Goal: Communication & Community: Answer question/provide support

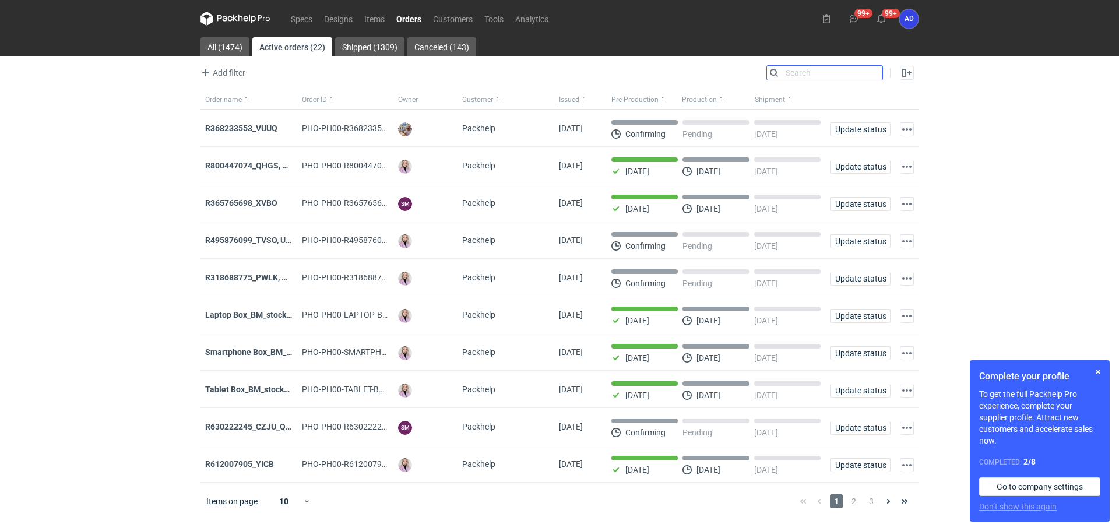
click at [872, 76] on input "Search" at bounding box center [824, 73] width 115 height 14
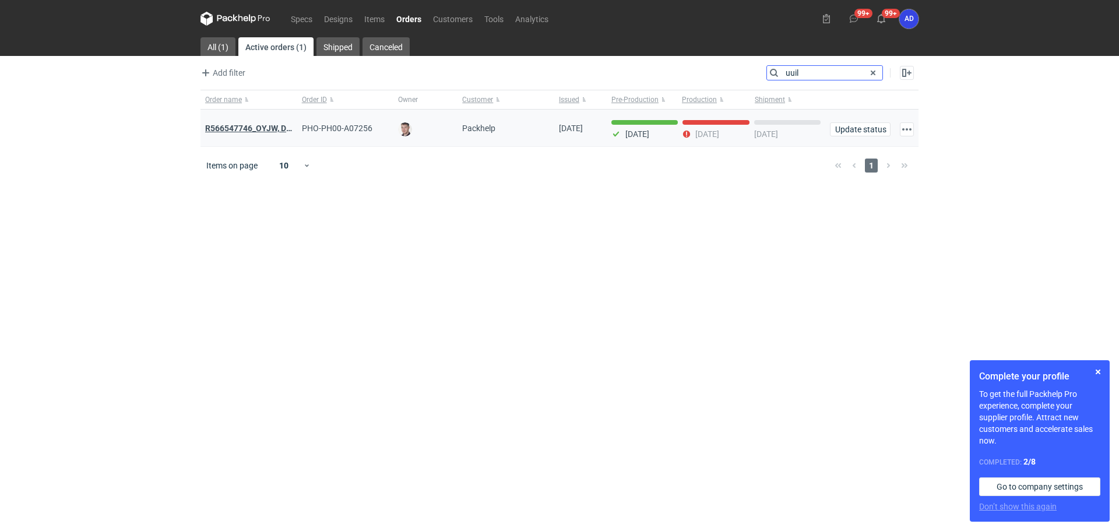
type input "uuil"
click at [264, 130] on strong "R566547746_OYJW, DJBN, [PERSON_NAME], [PERSON_NAME], OYBW, UUIL" at bounding box center [362, 128] width 315 height 13
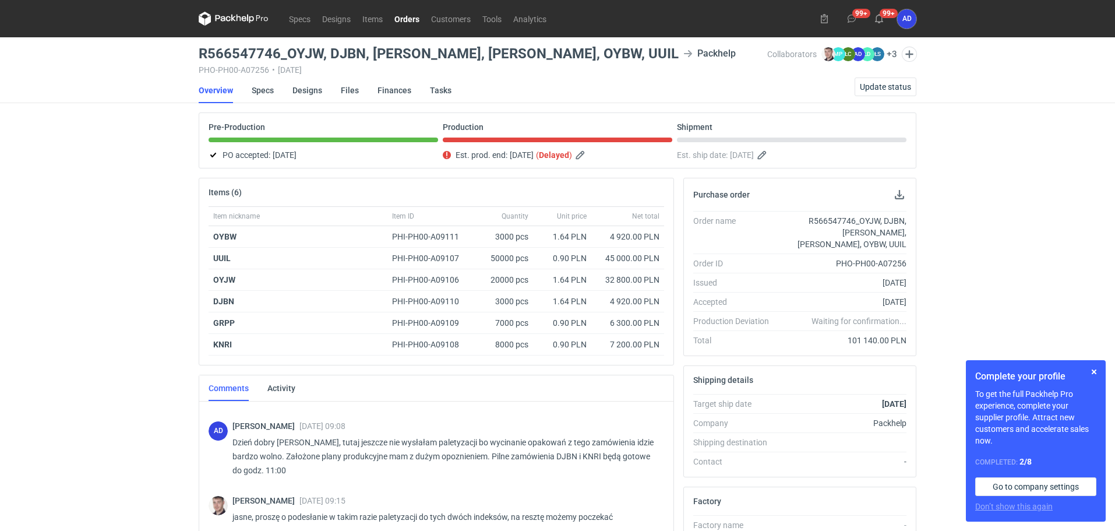
scroll to position [799, 0]
drag, startPoint x: 527, startPoint y: 59, endPoint x: 186, endPoint y: 55, distance: 340.3
click at [186, 55] on div "Specs Designs Items Orders Customers Tools Analytics 99+ 99+ AD [PERSON_NAME] […" at bounding box center [557, 265] width 1115 height 531
copy h3 "R566547746_OYJW, DJBN, [PERSON_NAME], [PERSON_NAME], OYBW, UUIL"
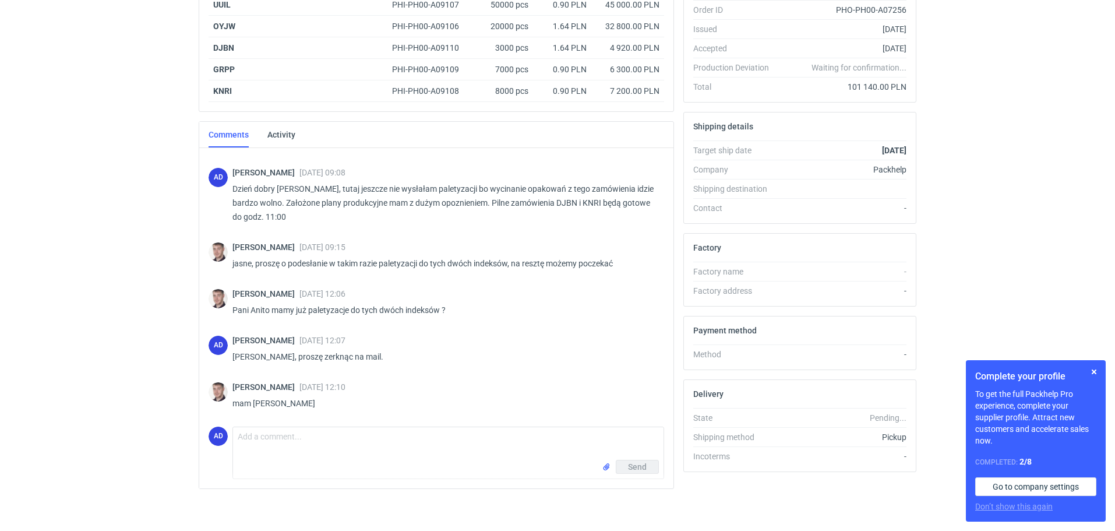
scroll to position [258, 0]
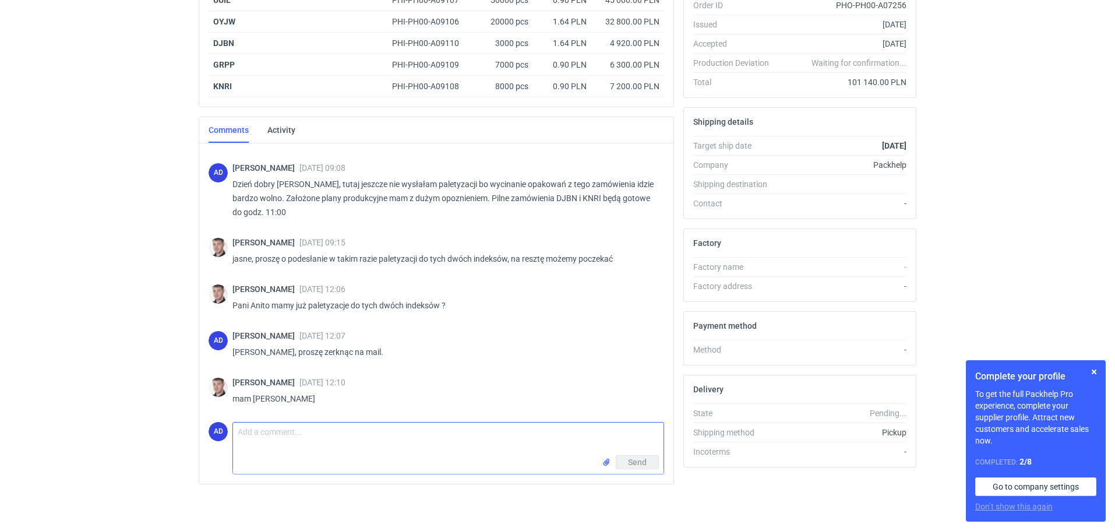
click at [273, 436] on textarea "Comment message" at bounding box center [448, 438] width 431 height 33
click at [478, 435] on textarea "[PERSON_NAME], nawiązując do Naszej rozmowy, opakowania KNRI I DJBN" at bounding box center [448, 438] width 431 height 33
click at [514, 432] on textarea "[PERSON_NAME], nawiązując do Naszej rozmowy, opakowania KNRI i DJBN" at bounding box center [448, 438] width 431 height 33
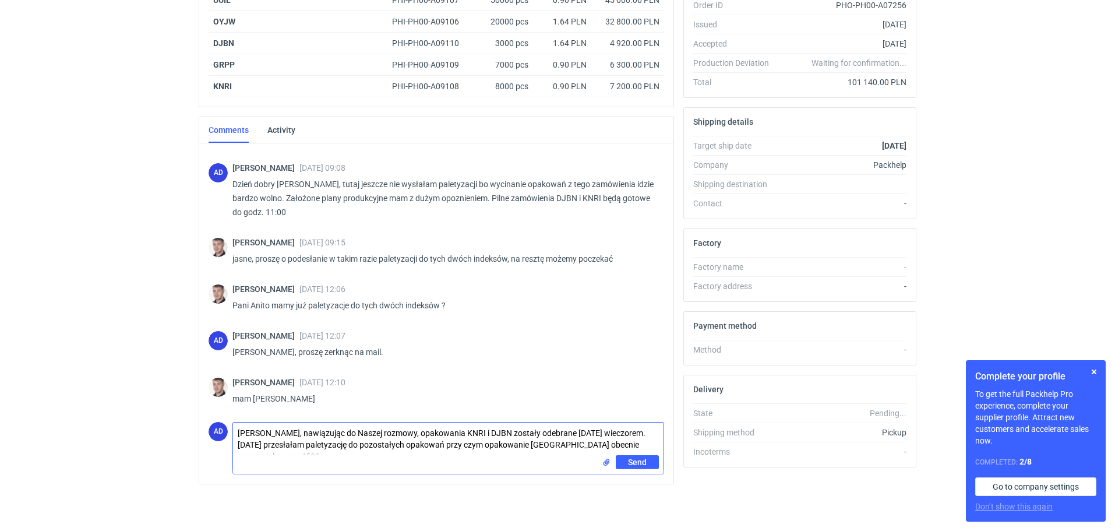
scroll to position [0, 0]
click at [388, 457] on textarea "Panie Macieju, nawiązując do Naszej rozmowy, opakowania KNRI i DJBN zostały ode…" at bounding box center [448, 442] width 431 height 40
click at [400, 454] on textarea "Panie Macieju, nawiązując do Naszej rozmowy, opakowania KNRI i DJBN zostały ode…" at bounding box center [448, 442] width 431 height 40
click at [406, 457] on textarea "Panie Macieju, nawiązując do Naszej rozmowy, opakowania KNRI i DJBN zostały ode…" at bounding box center [448, 442] width 431 height 40
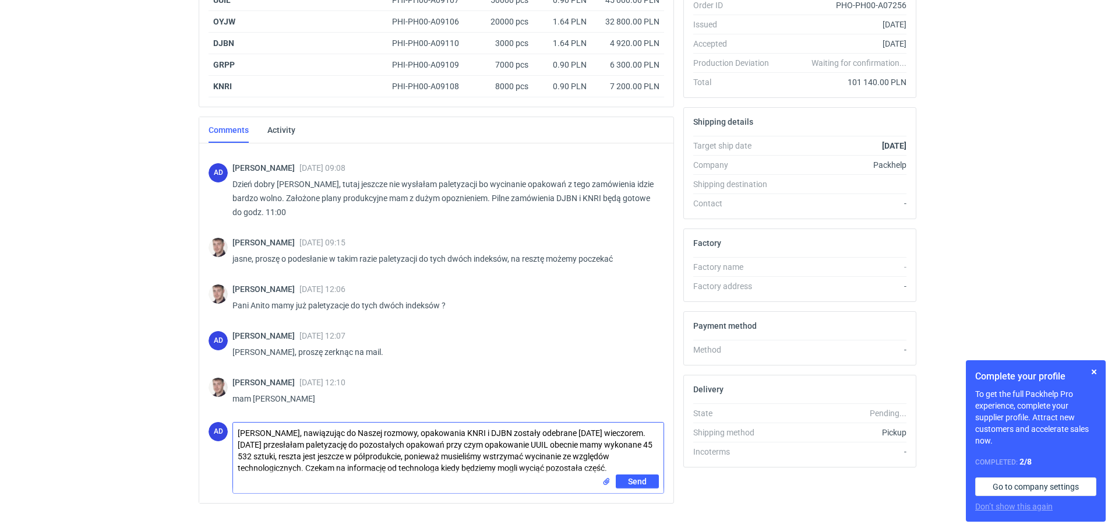
type textarea "Panie Macieju, nawiązując do Naszej rozmowy, opakowania KNRI i DJBN zostały ode…"
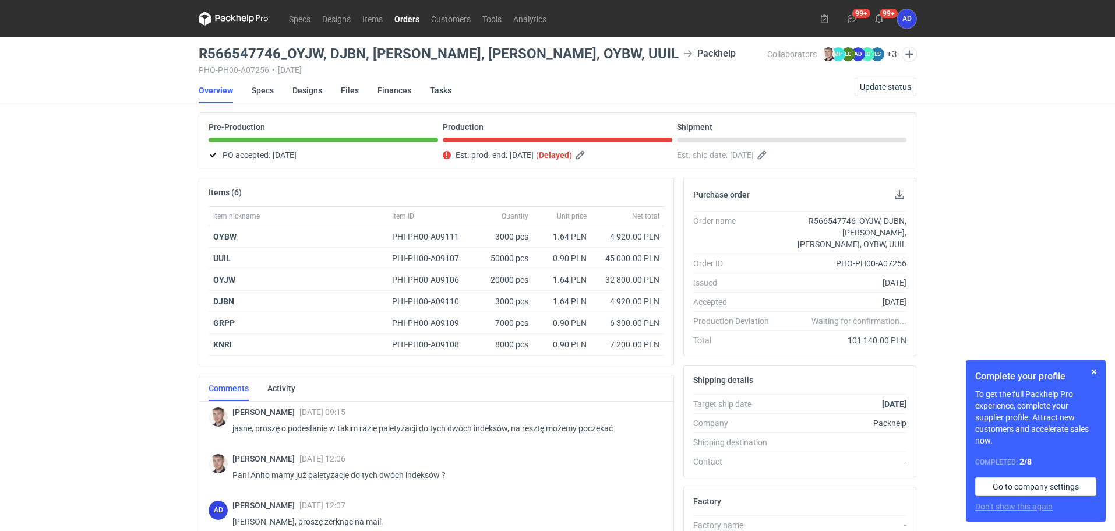
click at [415, 19] on link "Orders" at bounding box center [407, 19] width 37 height 14
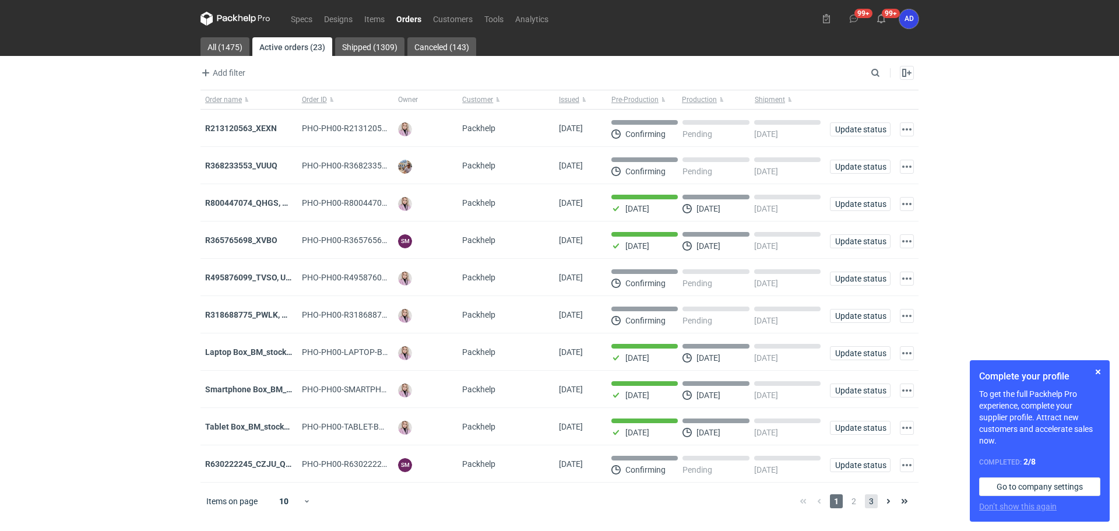
click at [869, 503] on span "3" at bounding box center [871, 501] width 13 height 14
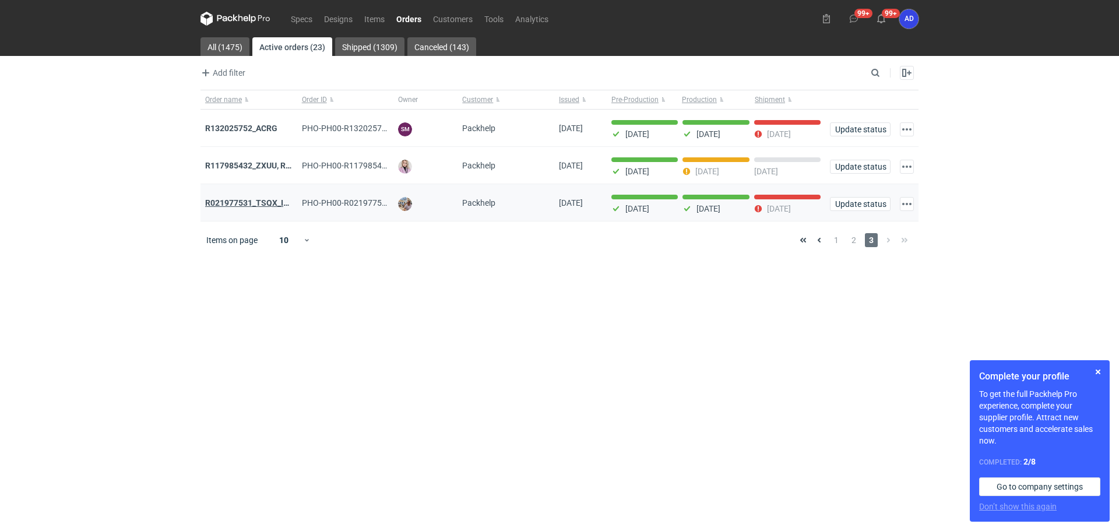
click at [239, 206] on strong "R021977531_TSQX_IDUW" at bounding box center [253, 202] width 96 height 9
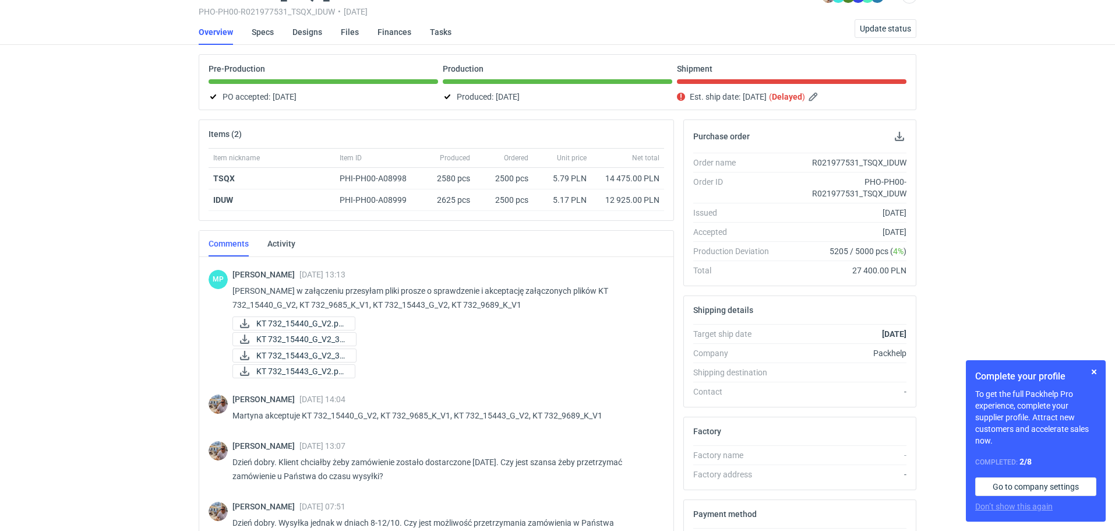
scroll to position [403, 0]
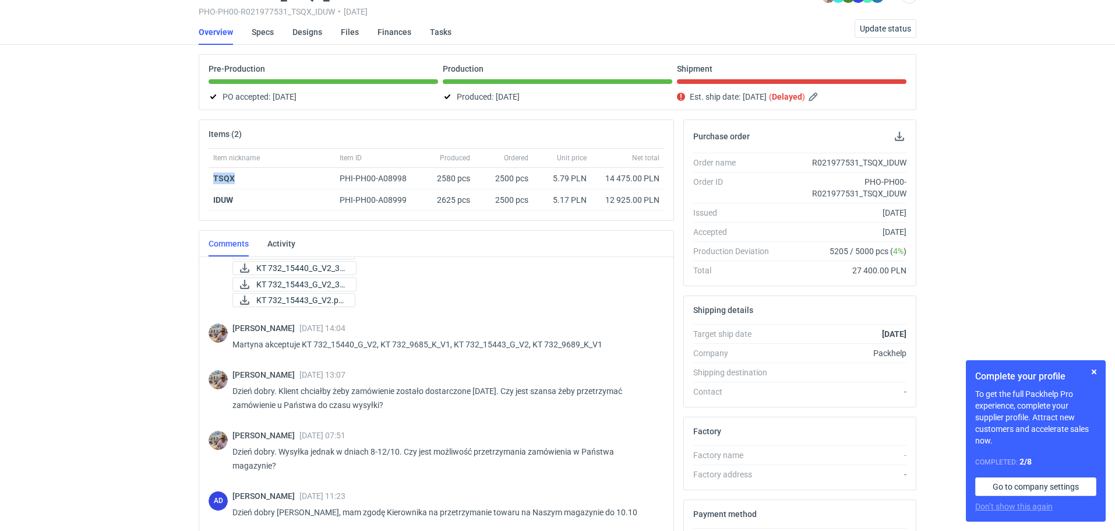
drag, startPoint x: 255, startPoint y: 179, endPoint x: 205, endPoint y: 178, distance: 50.1
click at [205, 178] on div "Item nickname Item ID Produced Ordered Unit price Net total TSQX PHI-PH00-A0899…" at bounding box center [436, 184] width 474 height 72
copy strong "TSQX"
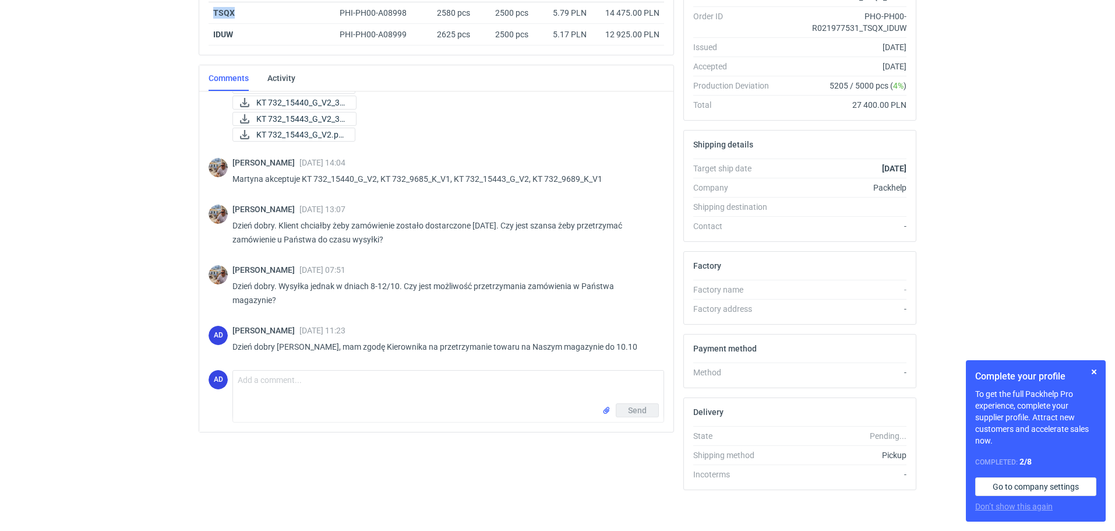
scroll to position [230, 0]
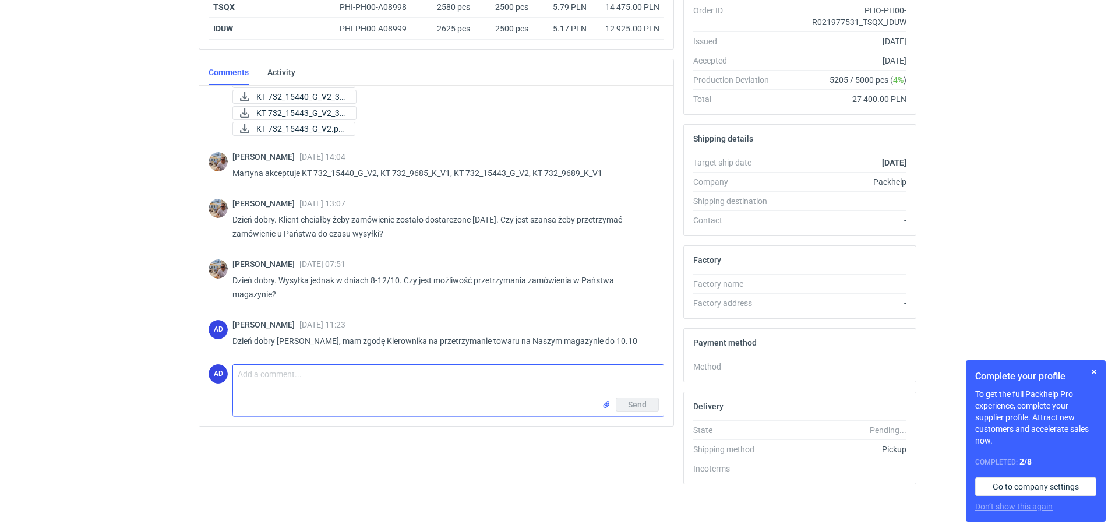
click at [285, 382] on textarea "Comment message" at bounding box center [448, 381] width 431 height 33
type textarea "Dzień dobry [PERSON_NAME], proszę o informację odnosnie odbioru opakowań."
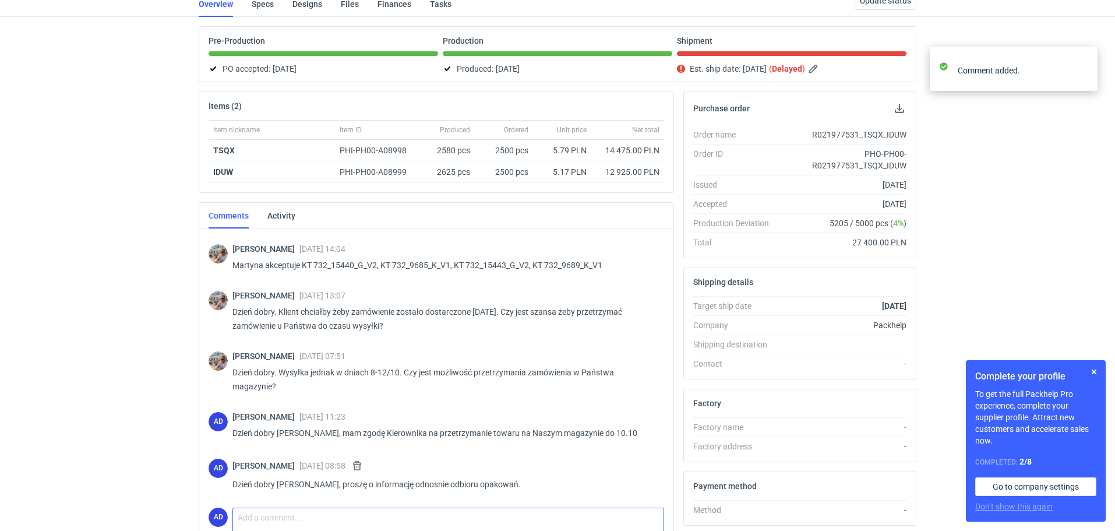
scroll to position [0, 0]
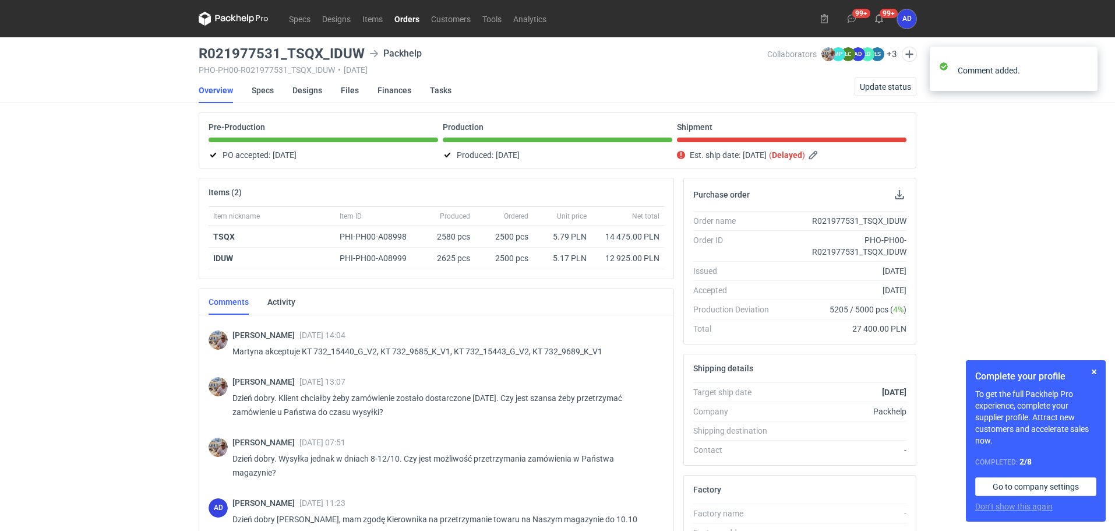
click at [407, 19] on link "Orders" at bounding box center [407, 19] width 37 height 14
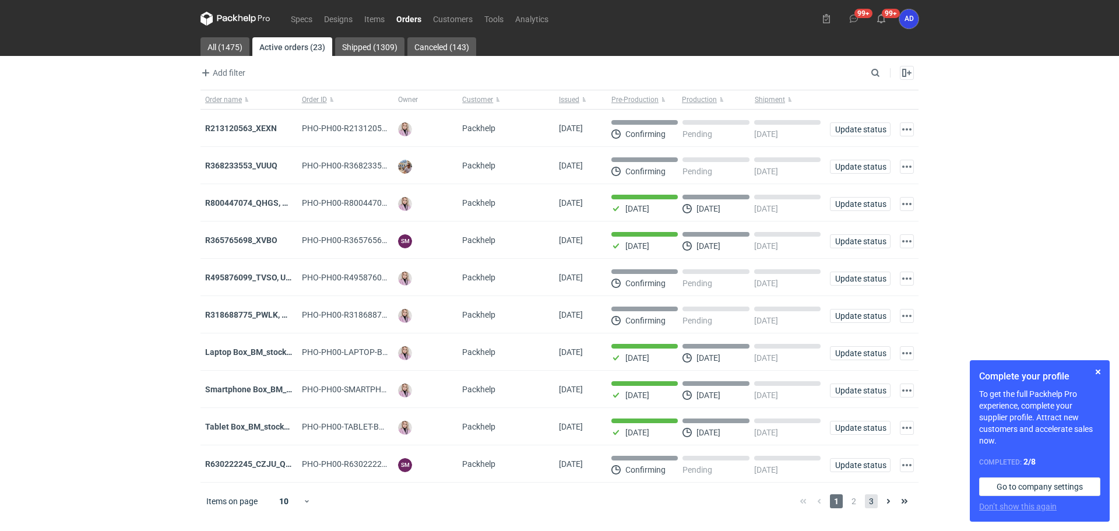
click at [865, 508] on span "3" at bounding box center [871, 501] width 13 height 14
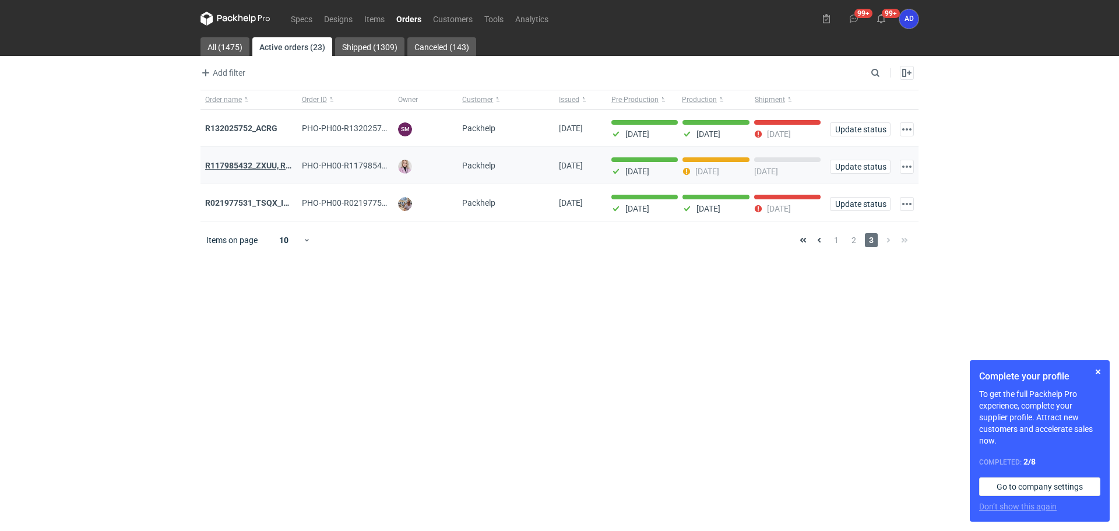
click at [252, 168] on strong "R117985432_ZXUU, RNMV, VLQR" at bounding box center [266, 165] width 122 height 9
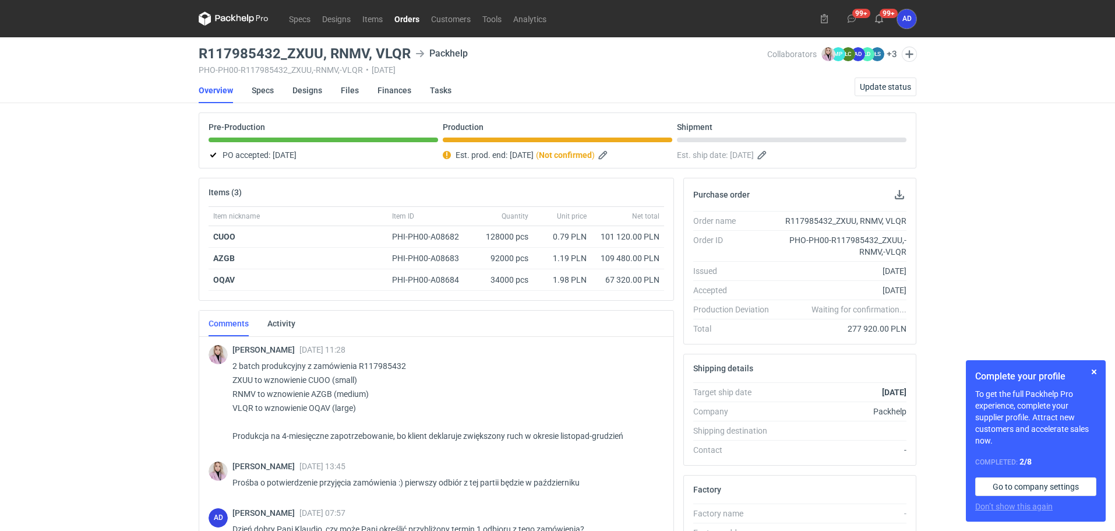
click at [410, 15] on link "Orders" at bounding box center [407, 19] width 37 height 14
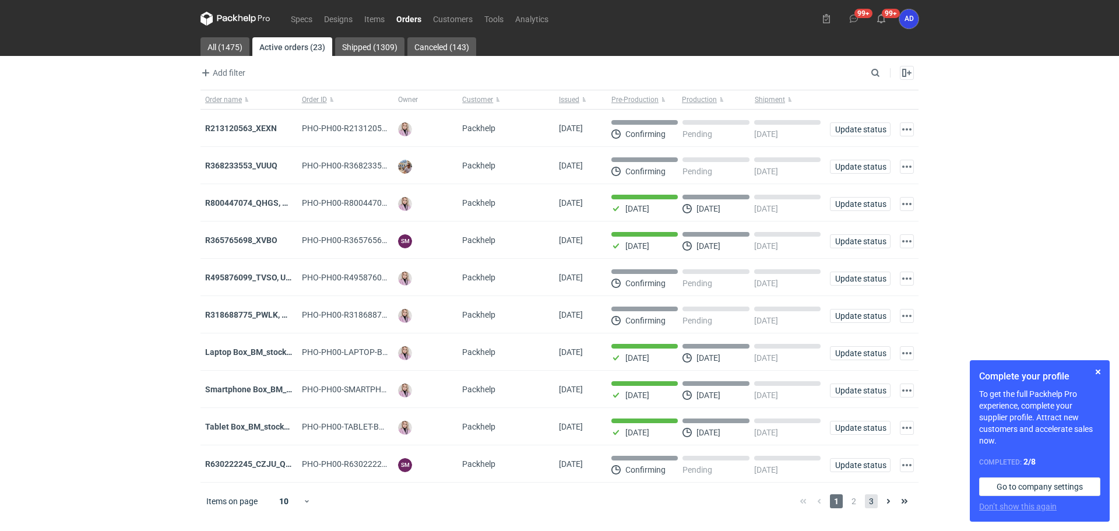
click at [873, 508] on span "3" at bounding box center [871, 501] width 13 height 14
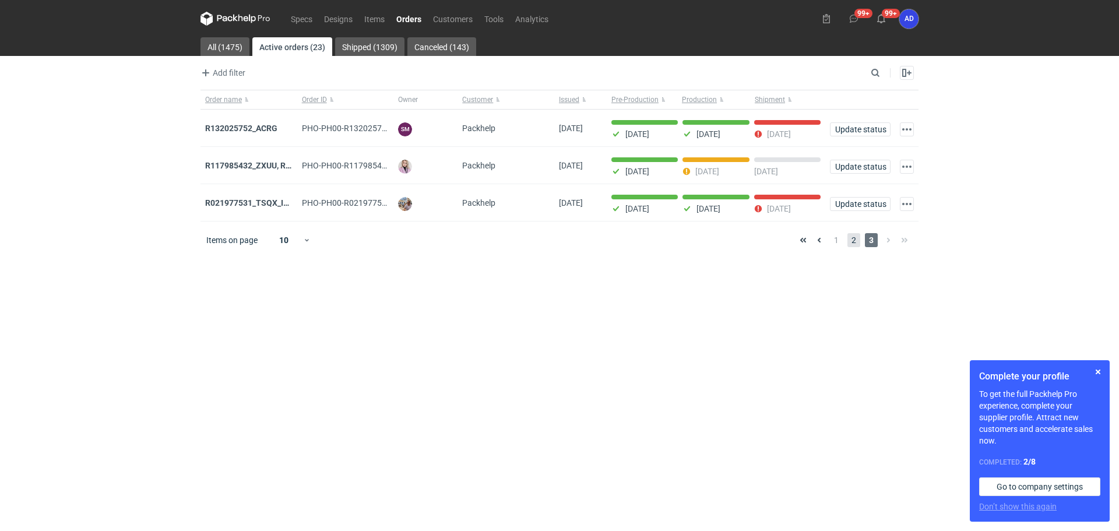
click at [858, 246] on span "2" at bounding box center [853, 240] width 13 height 14
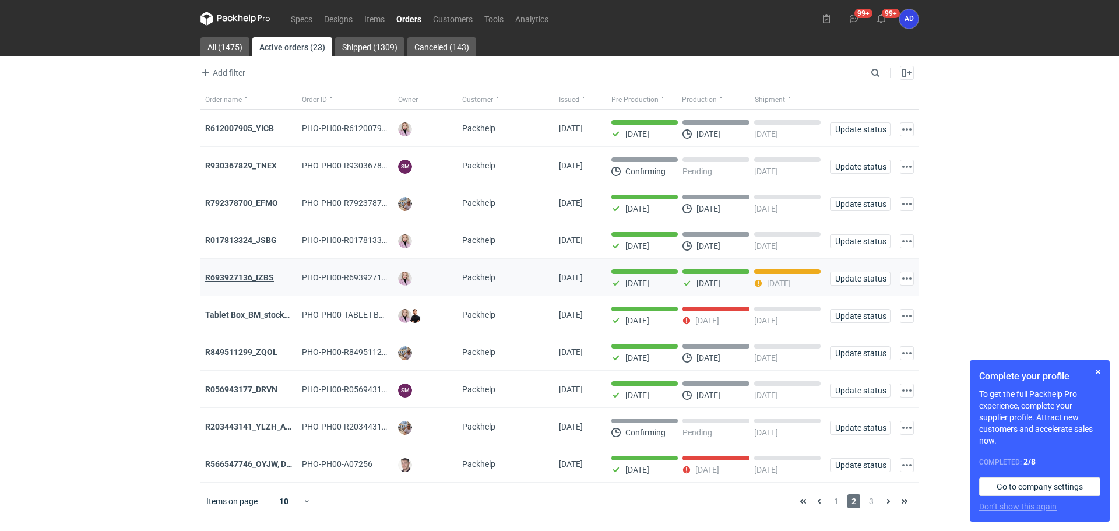
click at [255, 280] on strong "R693927136_IZBS" at bounding box center [239, 277] width 69 height 9
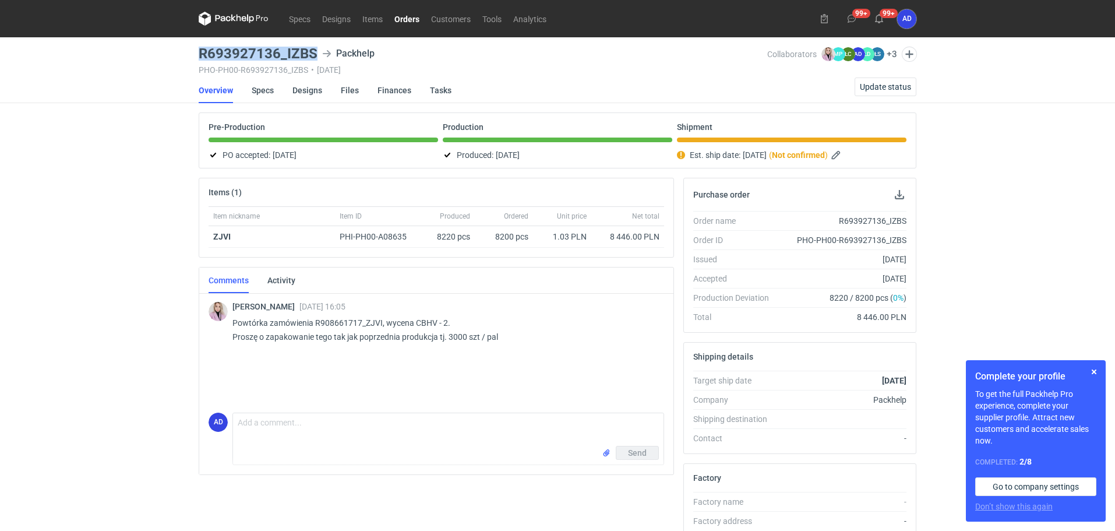
drag, startPoint x: 316, startPoint y: 51, endPoint x: 183, endPoint y: 54, distance: 132.9
click at [183, 54] on div "Specs Designs Items Orders Customers Tools Analytics 99+ 99+ AD Anita Dolczewsk…" at bounding box center [557, 265] width 1115 height 531
copy h3 "R693927136_IZBS"
click at [883, 83] on span "Update status" at bounding box center [885, 87] width 51 height 8
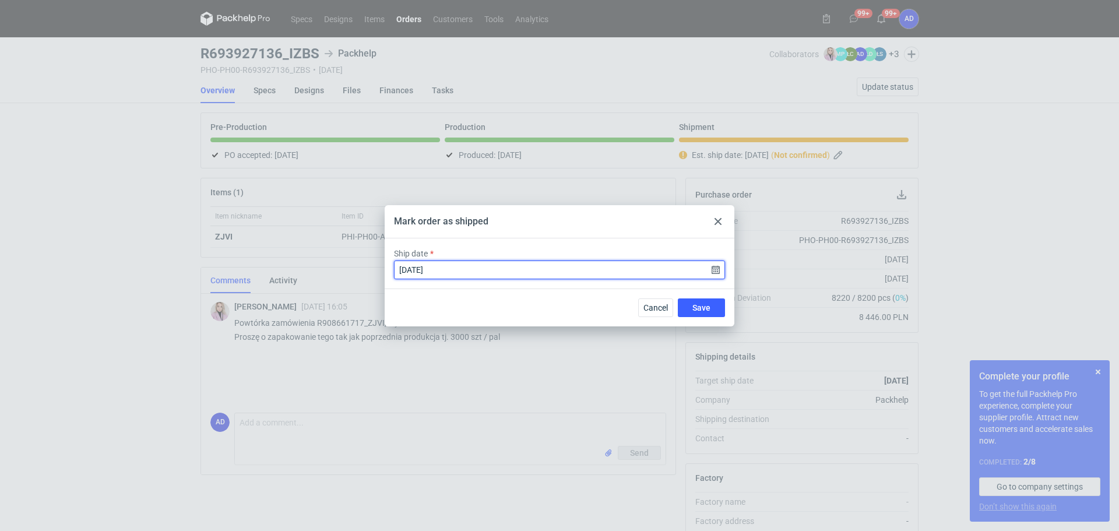
click at [718, 266] on input "2025-10-09" at bounding box center [559, 269] width 331 height 19
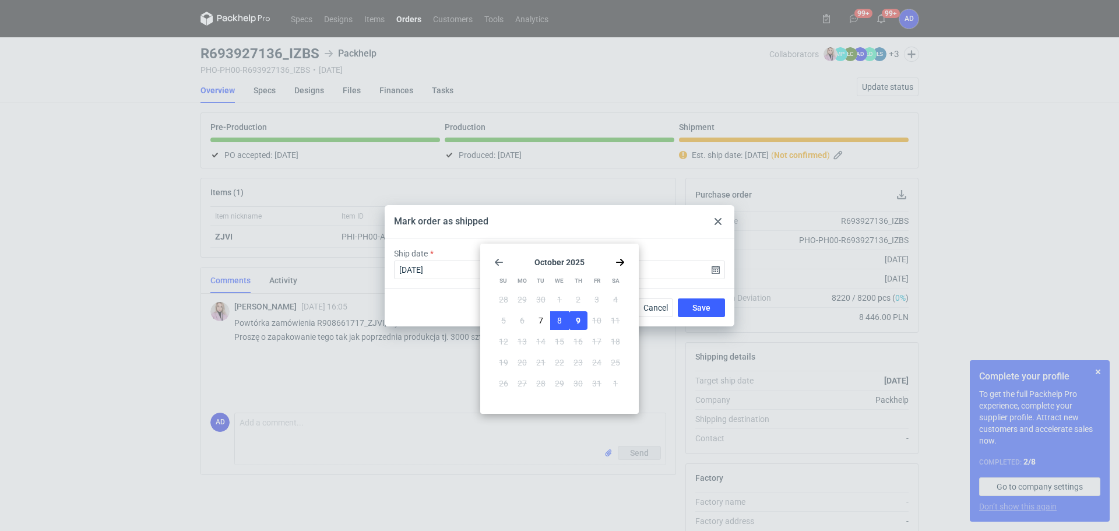
click at [563, 318] on button "8" at bounding box center [559, 320] width 19 height 19
type input "2025-10-08"
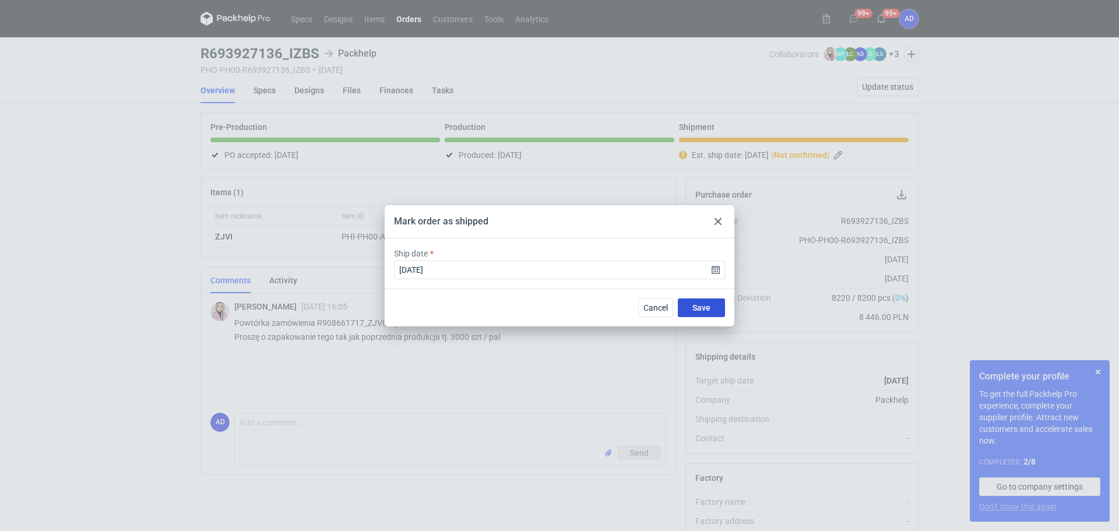
click at [697, 309] on span "Save" at bounding box center [701, 308] width 18 height 8
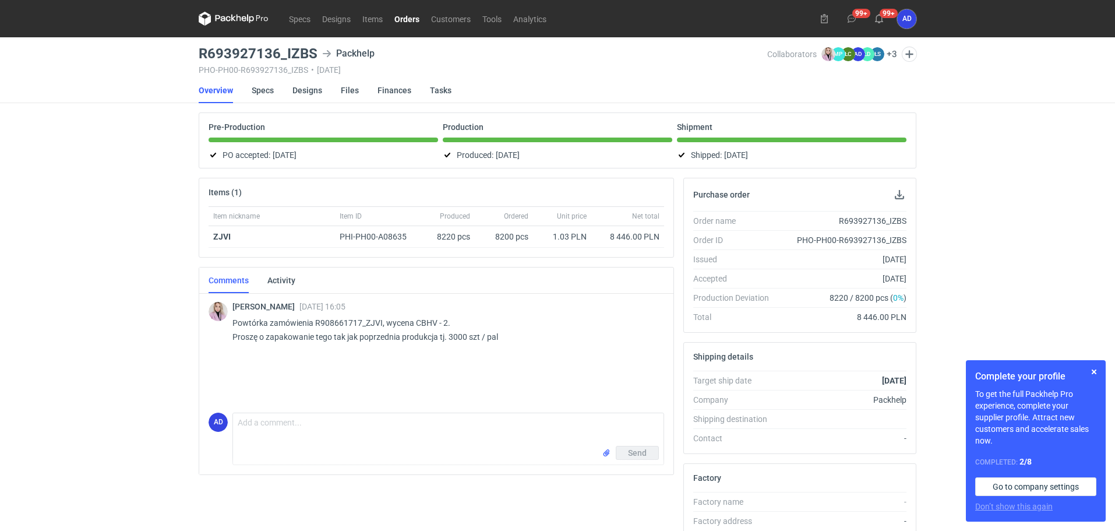
click at [408, 20] on link "Orders" at bounding box center [407, 19] width 37 height 14
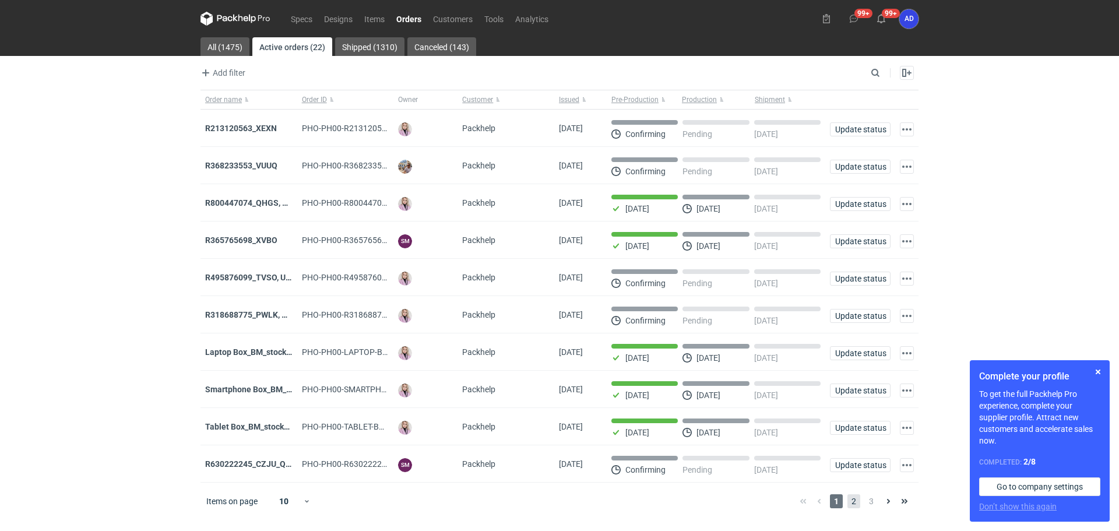
click at [851, 504] on span "2" at bounding box center [853, 501] width 13 height 14
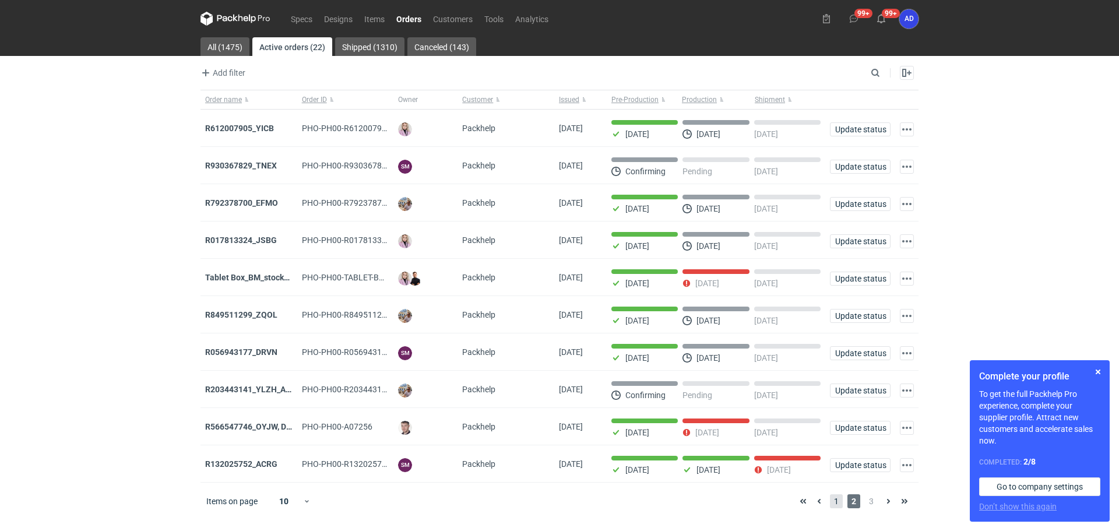
click at [838, 505] on span "1" at bounding box center [836, 501] width 13 height 14
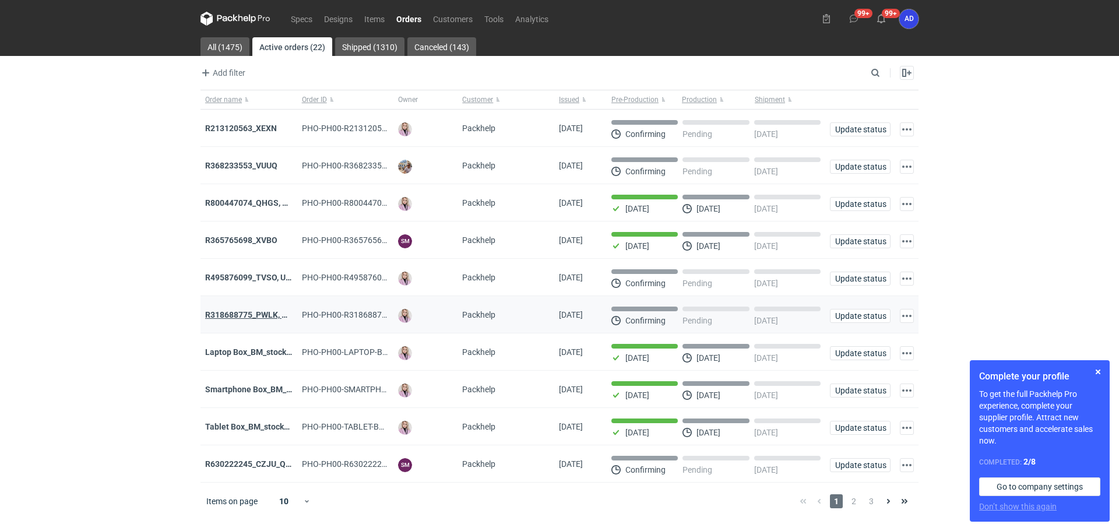
click at [239, 316] on strong "R318688775_PWLK, WTKU" at bounding box center [254, 314] width 99 height 9
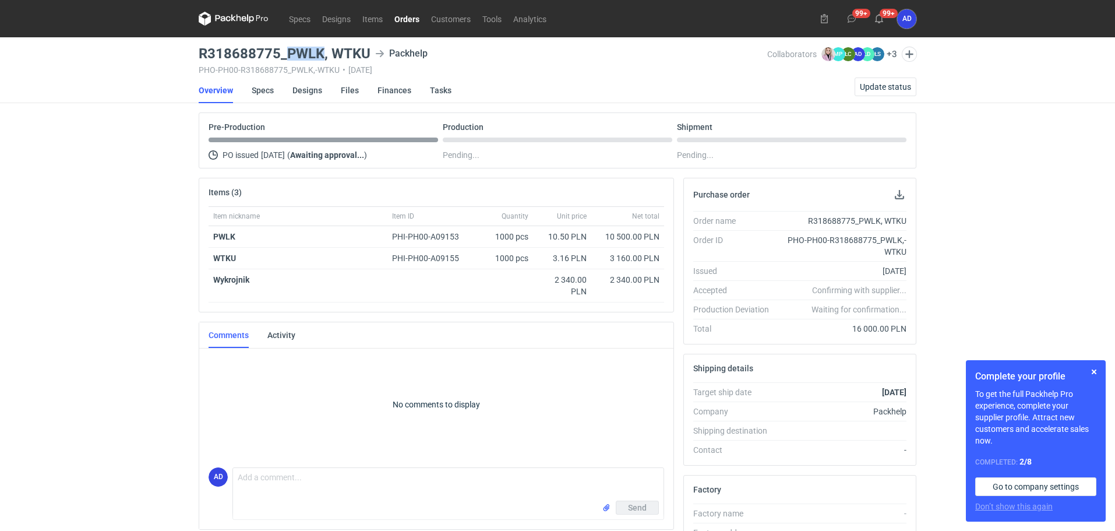
drag, startPoint x: 324, startPoint y: 52, endPoint x: 289, endPoint y: 52, distance: 35.0
click at [289, 52] on h3 "R318688775_PWLK, WTKU" at bounding box center [285, 54] width 172 height 14
copy h3 "PWLK"
click at [407, 18] on link "Orders" at bounding box center [407, 19] width 37 height 14
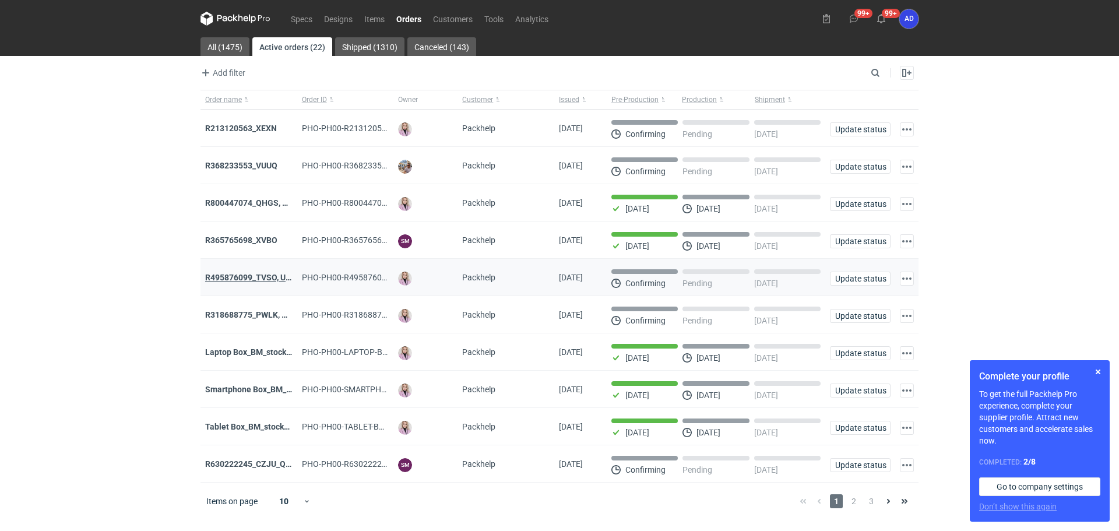
click at [252, 282] on strong "R495876099_TVSO, UQHI" at bounding box center [252, 277] width 94 height 9
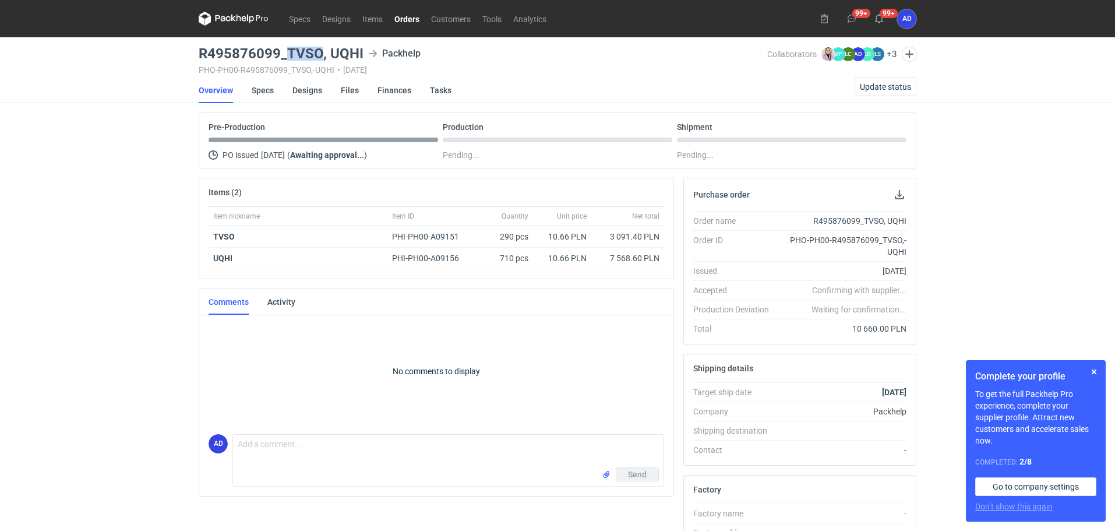
drag, startPoint x: 320, startPoint y: 51, endPoint x: 290, endPoint y: 52, distance: 30.3
click at [290, 52] on h3 "R495876099_TVSO, UQHI" at bounding box center [281, 54] width 165 height 14
copy h3 "TVSO"
click at [411, 22] on link "Orders" at bounding box center [407, 19] width 37 height 14
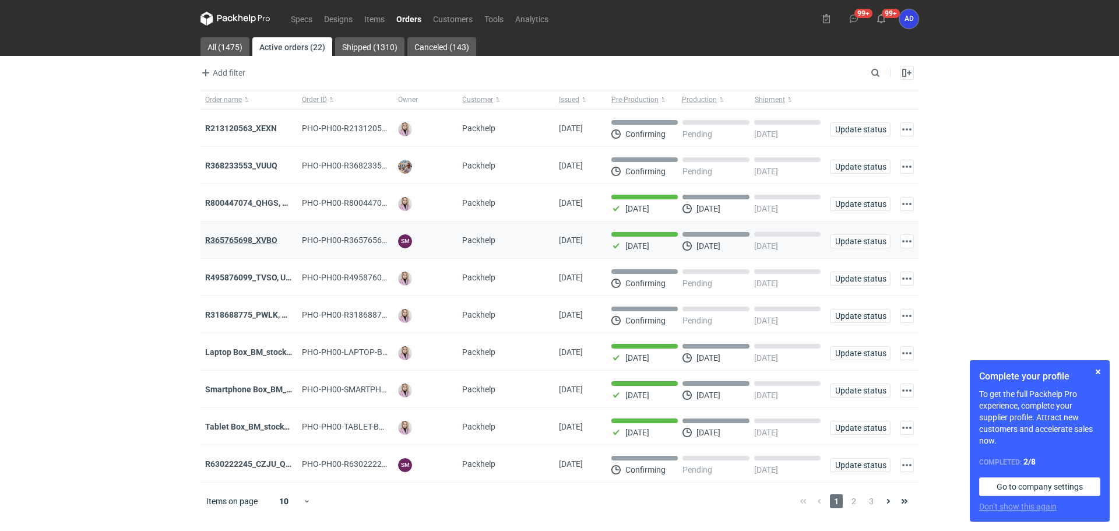
click at [264, 245] on strong "R365765698_XVBO" at bounding box center [241, 239] width 72 height 9
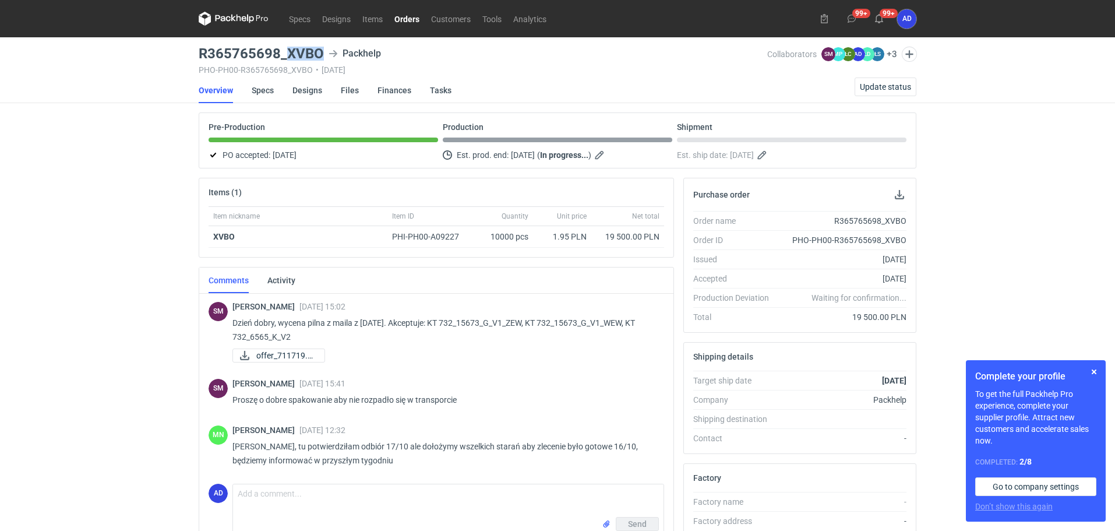
drag, startPoint x: 322, startPoint y: 55, endPoint x: 288, endPoint y: 56, distance: 33.8
click at [288, 56] on h3 "R365765698_XVBO" at bounding box center [261, 54] width 125 height 14
copy h3 "XVBO"
click at [408, 12] on link "Orders" at bounding box center [407, 19] width 37 height 14
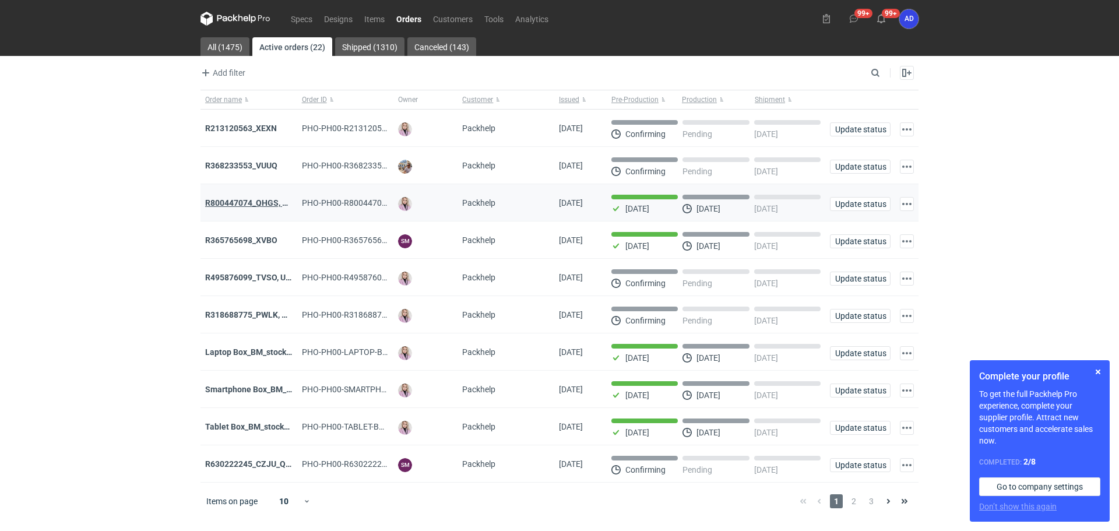
click at [255, 207] on strong "R800447074_QHGS, NYZC, DXPA, QBLZ" at bounding box center [278, 202] width 147 height 9
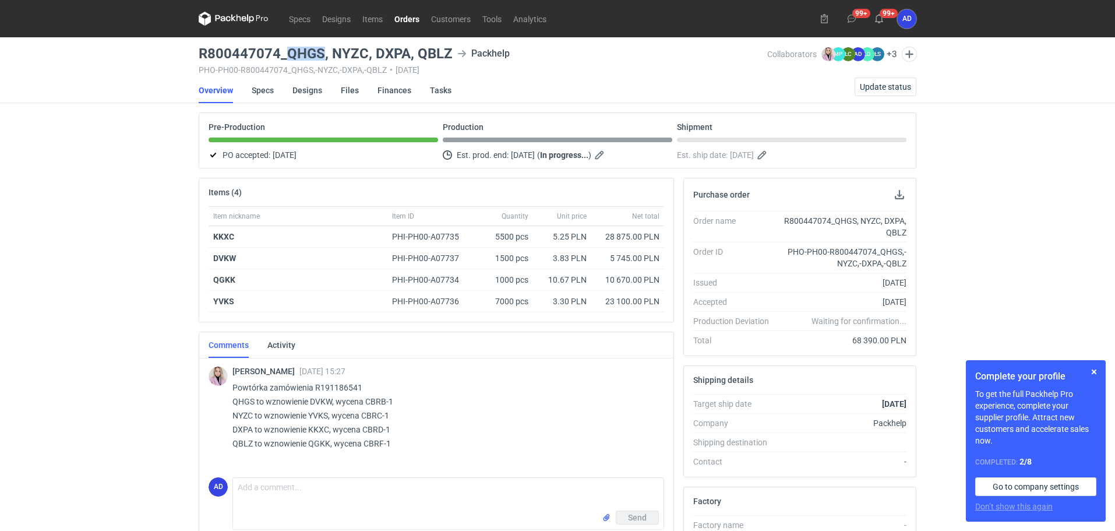
drag, startPoint x: 323, startPoint y: 54, endPoint x: 289, endPoint y: 57, distance: 34.5
click at [289, 57] on h3 "R800447074_QHGS, NYZC, DXPA, QBLZ" at bounding box center [326, 54] width 254 height 14
copy h3 "QHGS"
click at [407, 15] on link "Orders" at bounding box center [407, 19] width 37 height 14
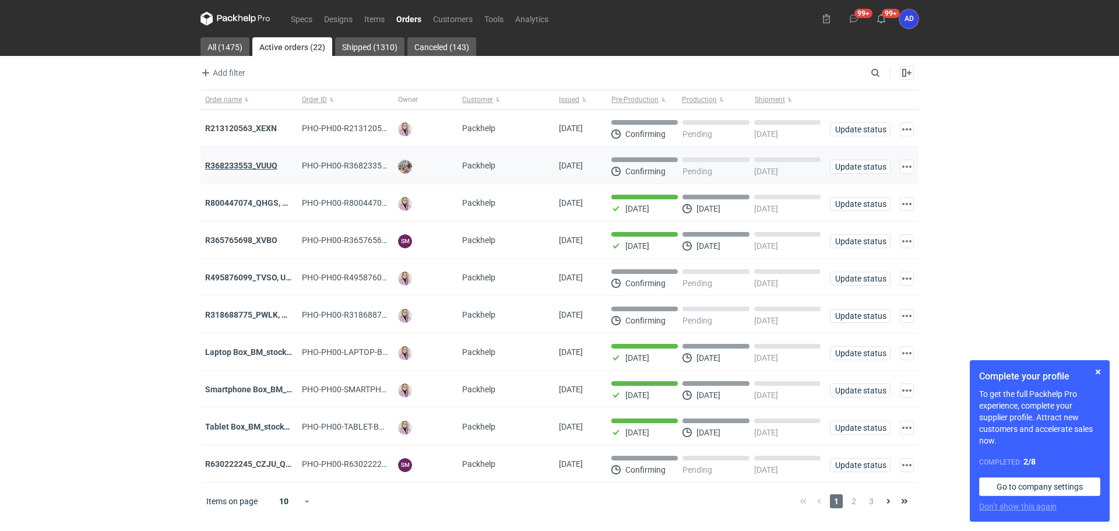
click at [249, 168] on strong "R368233553_VUUQ" at bounding box center [241, 165] width 72 height 9
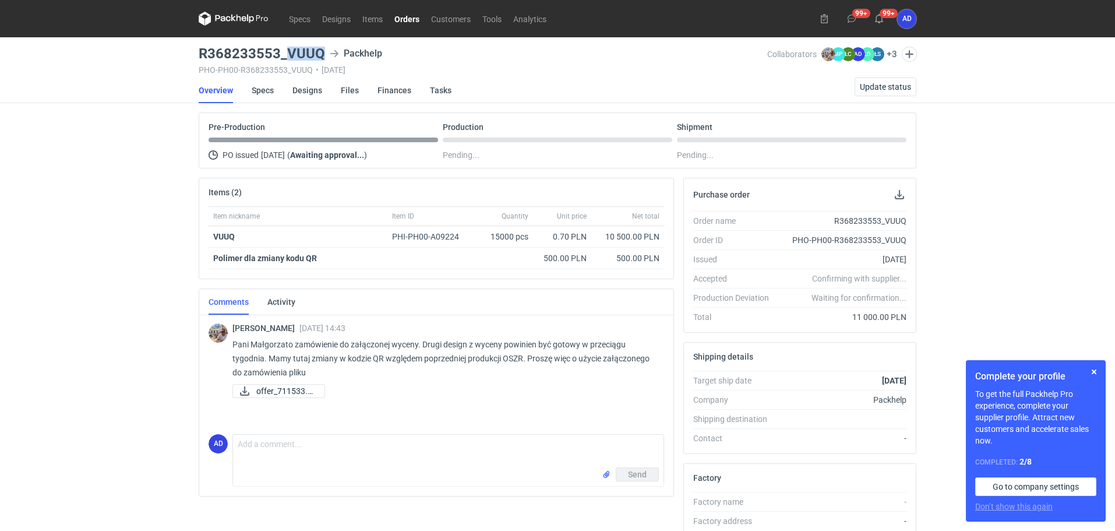
drag, startPoint x: 324, startPoint y: 56, endPoint x: 288, endPoint y: 57, distance: 35.5
click at [288, 57] on div "R368233553_VUUQ Packhelp" at bounding box center [483, 54] width 569 height 14
copy h3 "VUUQ"
click at [417, 20] on link "Orders" at bounding box center [407, 19] width 37 height 14
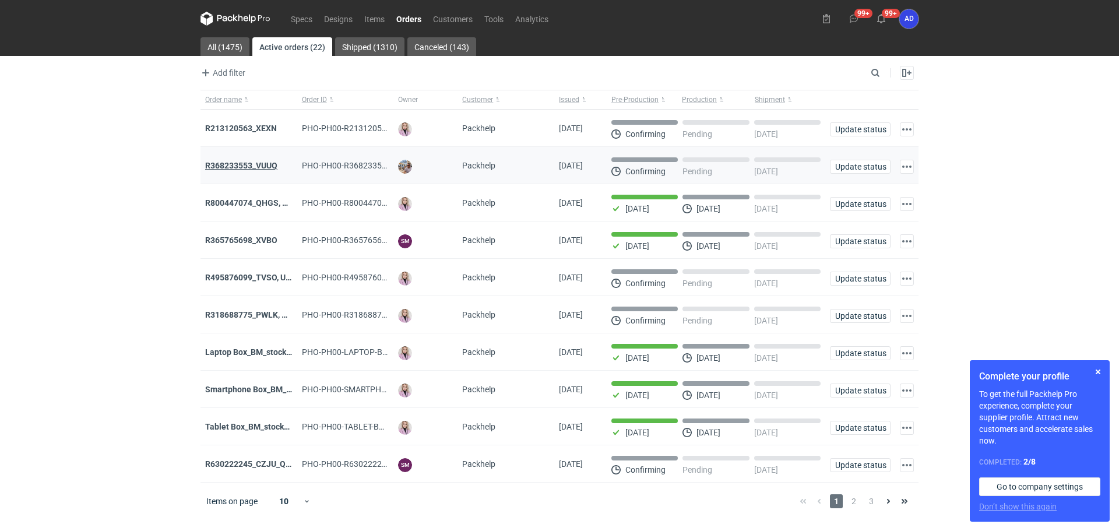
click at [264, 169] on strong "R368233553_VUUQ" at bounding box center [241, 165] width 72 height 9
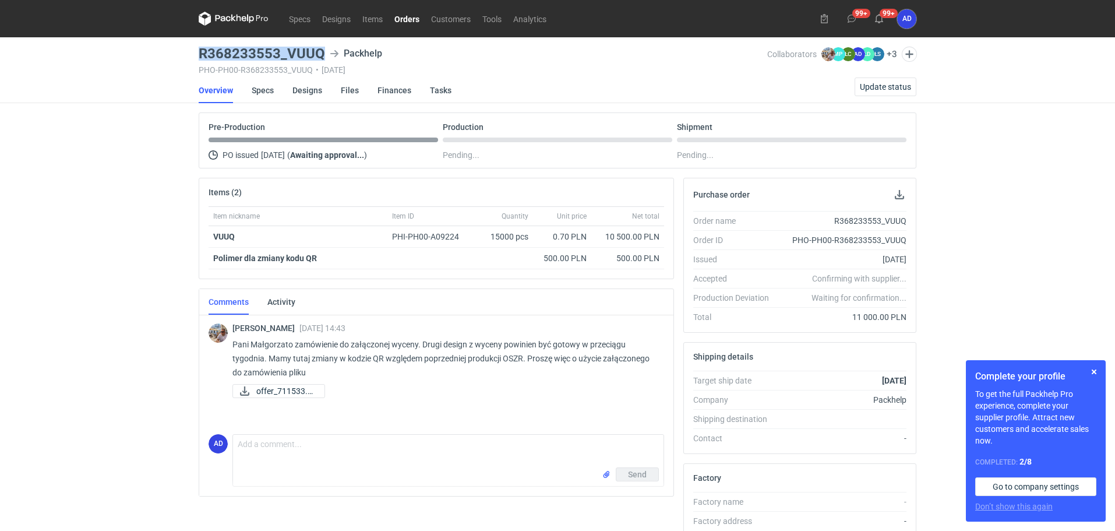
drag, startPoint x: 322, startPoint y: 55, endPoint x: 196, endPoint y: 54, distance: 126.4
click at [196, 54] on main "R368233553_VUUQ Packhelp PHO-PH00-R368233553_VUUQ • 08/10/2025 Collaborators Mi…" at bounding box center [557, 392] width 727 height 711
copy h3 "R368233553_VUUQ"
click at [401, 17] on link "Orders" at bounding box center [407, 19] width 37 height 14
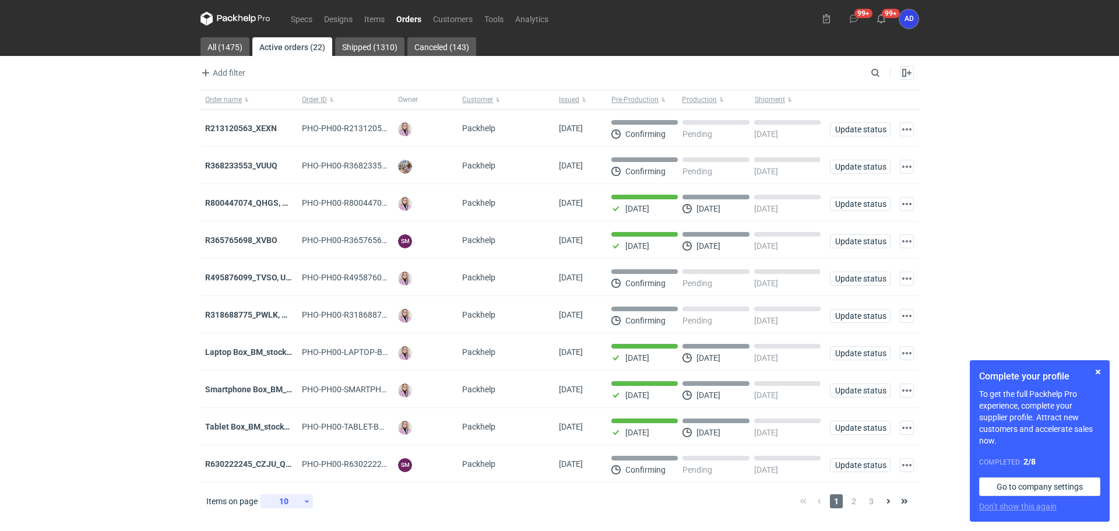
click at [307, 502] on use at bounding box center [307, 501] width 4 height 2
click at [284, 470] on div "30" at bounding box center [287, 474] width 38 height 16
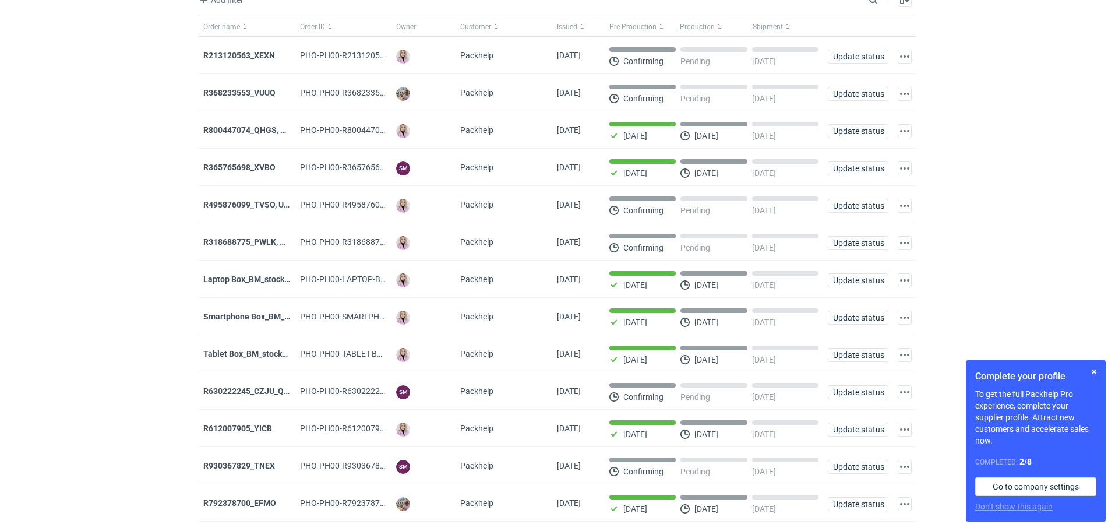
scroll to position [41, 0]
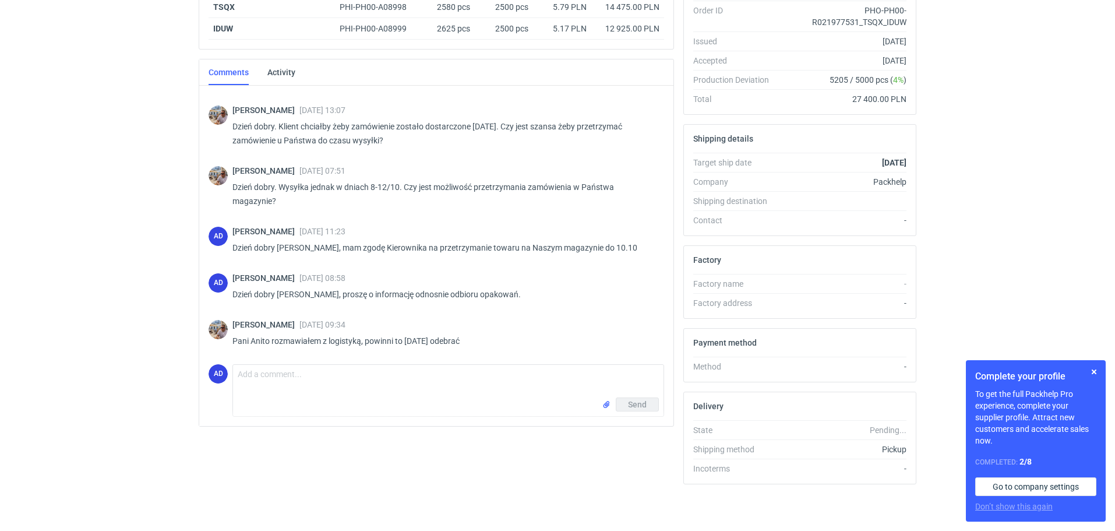
scroll to position [496, 0]
click at [260, 381] on textarea "Comment message" at bounding box center [448, 381] width 431 height 33
type textarea "dziękuję za informację"
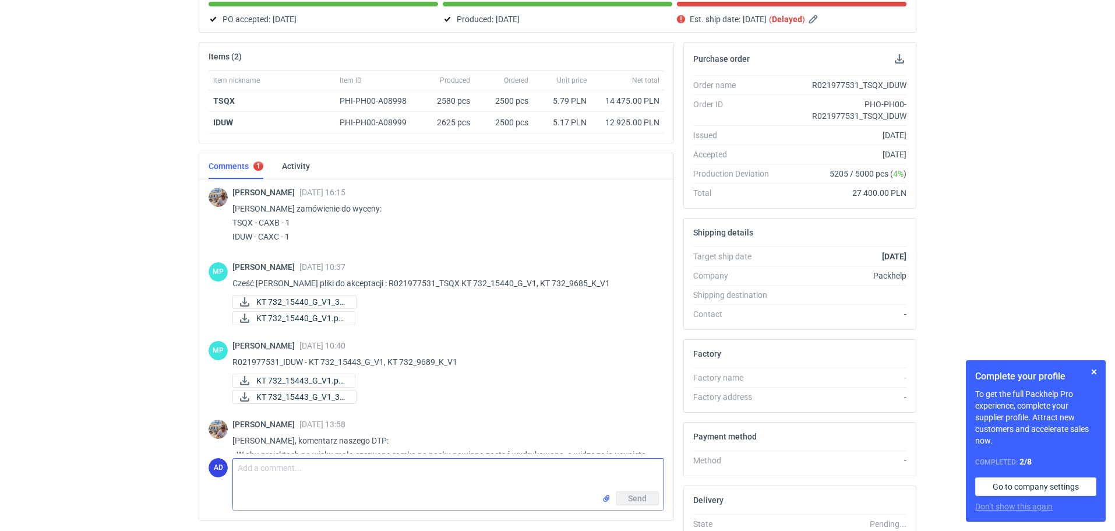
scroll to position [0, 0]
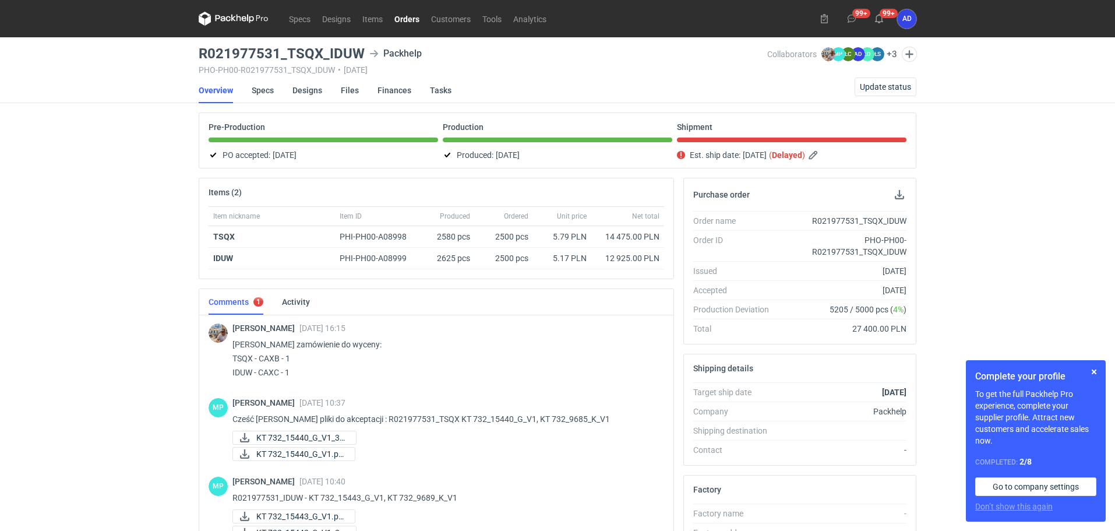
click at [406, 20] on link "Orders" at bounding box center [407, 19] width 37 height 14
